Goal: Information Seeking & Learning: Check status

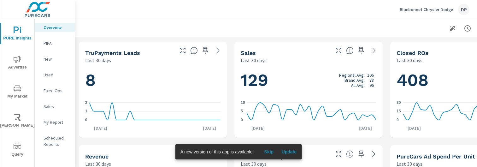
scroll to position [0, 70]
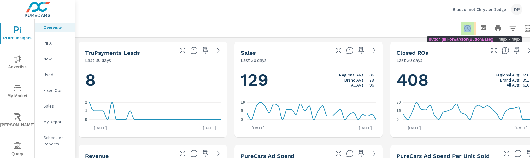
click at [471, 33] on button "button" at bounding box center [467, 28] width 13 height 13
